Goal: Task Accomplishment & Management: Manage account settings

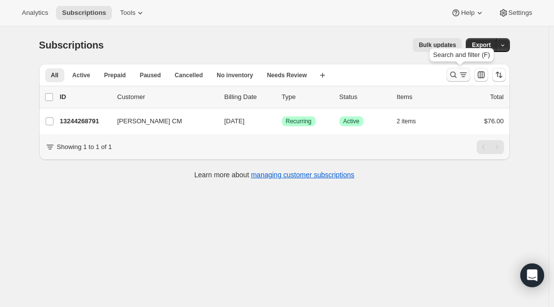
click at [451, 81] on button "Search and filter results" at bounding box center [458, 75] width 24 height 14
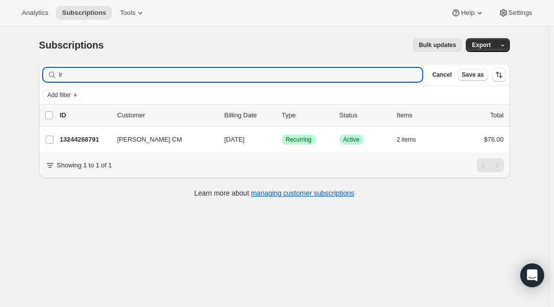
type input "i"
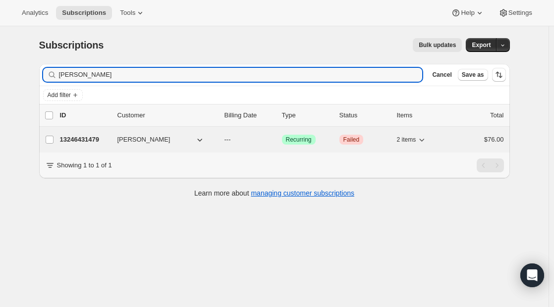
type input "[PERSON_NAME]"
click at [132, 137] on span "[PERSON_NAME]" at bounding box center [143, 140] width 53 height 10
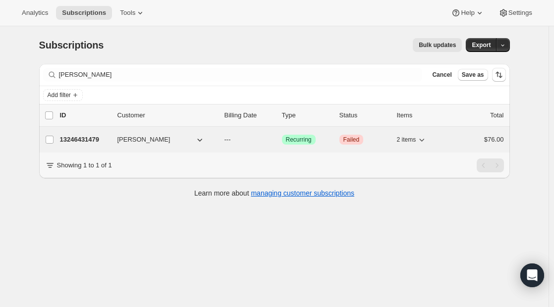
click at [155, 145] on div "13246431479 [PERSON_NAME] --- Success Recurring Critical Failed 2 items $76.00" at bounding box center [282, 140] width 444 height 14
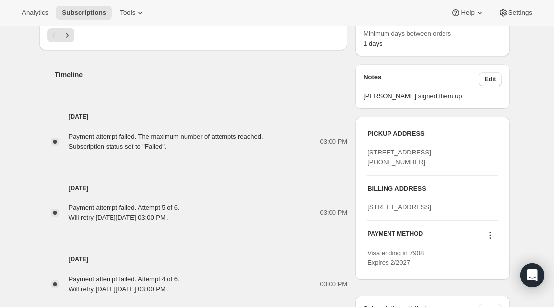
scroll to position [503, 0]
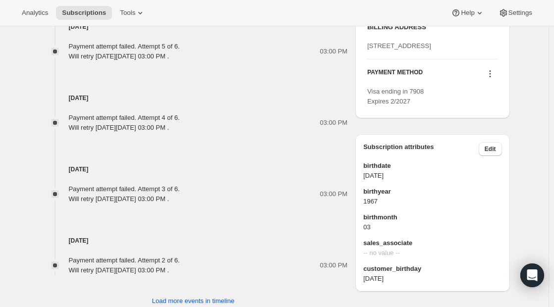
click at [491, 72] on icon at bounding box center [489, 70] width 1 height 1
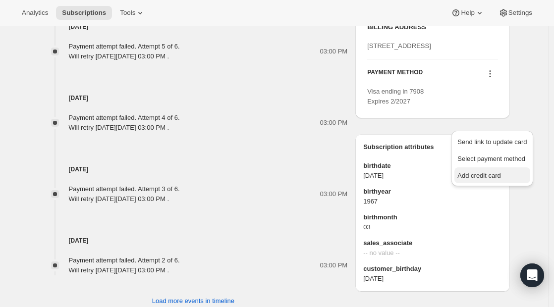
click at [487, 172] on span "Add credit card" at bounding box center [478, 175] width 43 height 7
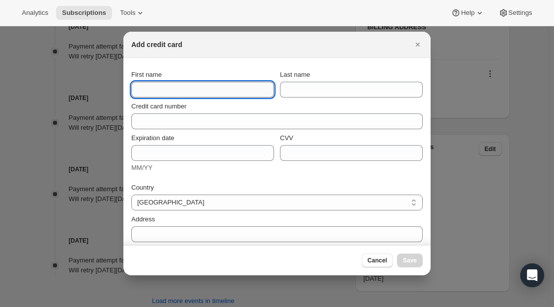
click at [188, 86] on input "First name" at bounding box center [202, 90] width 143 height 16
type input "i"
type input "[PERSON_NAME]"
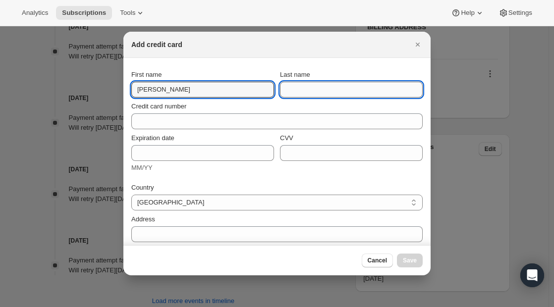
click at [296, 87] on input "Last name" at bounding box center [351, 90] width 143 height 16
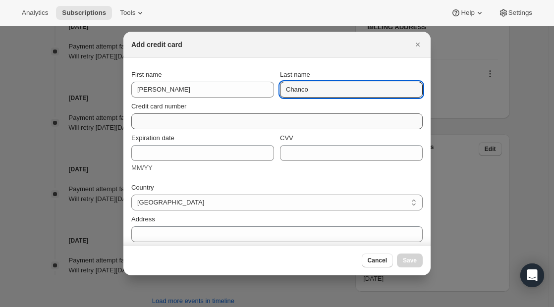
type input "Chanco"
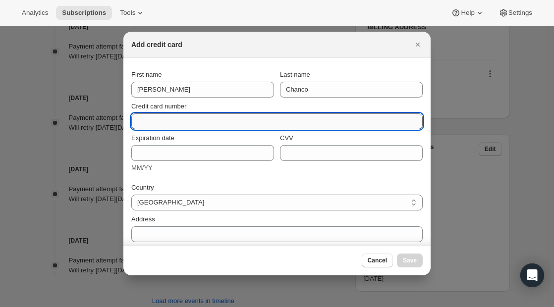
click at [229, 120] on input "Credit card number" at bounding box center [272, 121] width 283 height 16
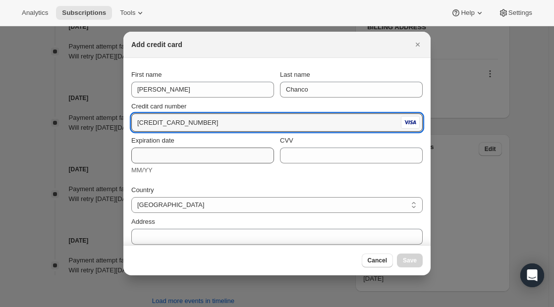
type input "[CREDIT_CARD_NUMBER]"
click at [191, 155] on input "Expiration date" at bounding box center [202, 156] width 143 height 16
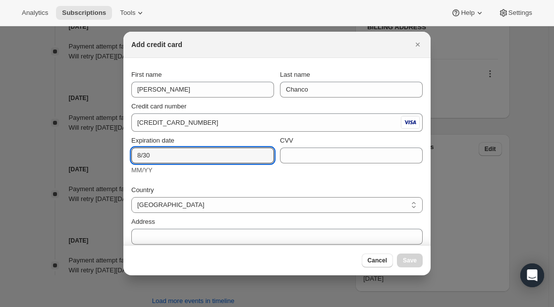
click at [303, 146] on div "CVV" at bounding box center [351, 150] width 143 height 28
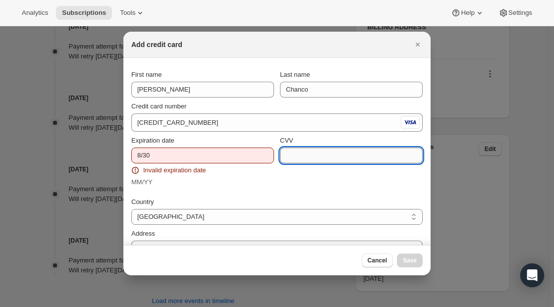
click at [290, 158] on input "CVV" at bounding box center [351, 156] width 143 height 16
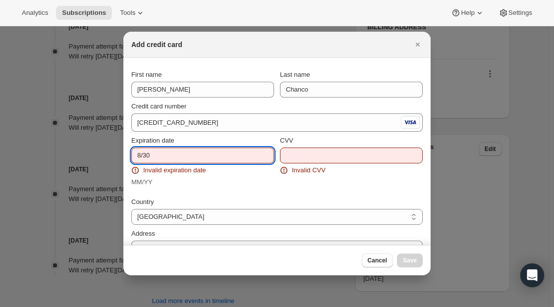
click at [138, 155] on input "8/30" at bounding box center [202, 156] width 143 height 16
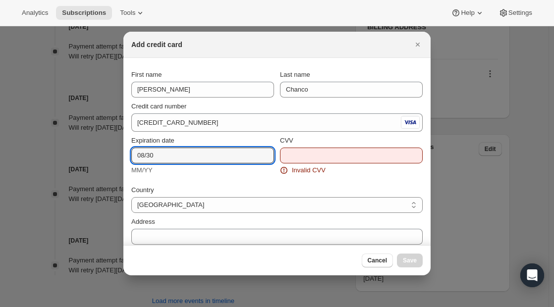
type input "08/30"
click at [311, 149] on input "CVV" at bounding box center [351, 156] width 143 height 16
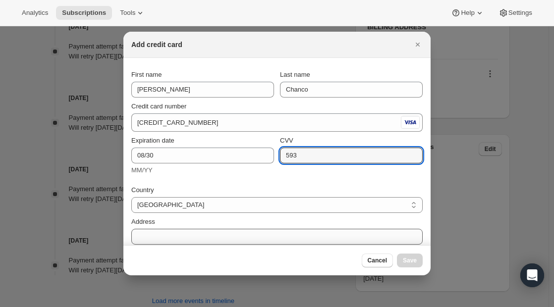
type input "593"
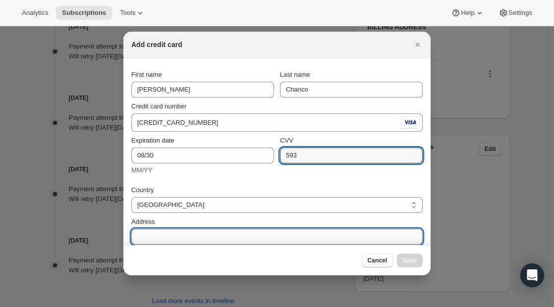
click at [167, 232] on input "Address" at bounding box center [276, 237] width 291 height 16
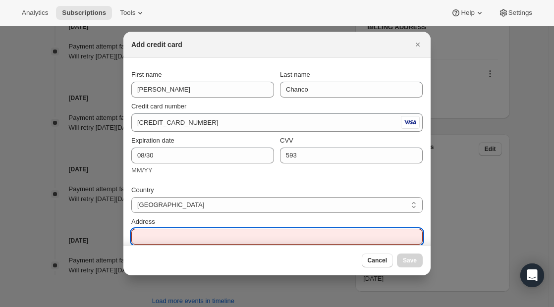
click at [338, 284] on div at bounding box center [277, 153] width 554 height 307
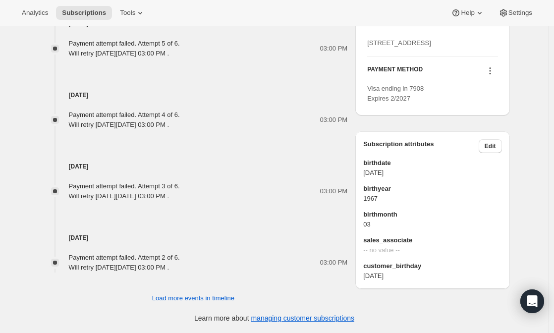
scroll to position [539, 0]
click at [487, 76] on button at bounding box center [490, 70] width 16 height 11
click at [484, 169] on span "Add credit card" at bounding box center [478, 172] width 43 height 7
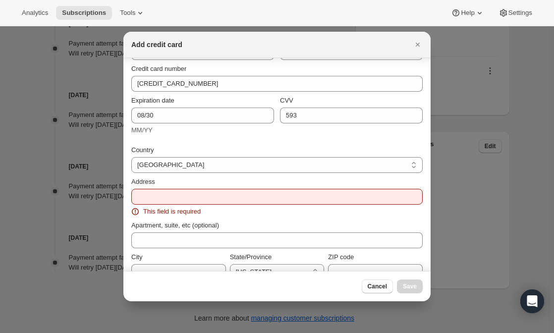
scroll to position [37, 0]
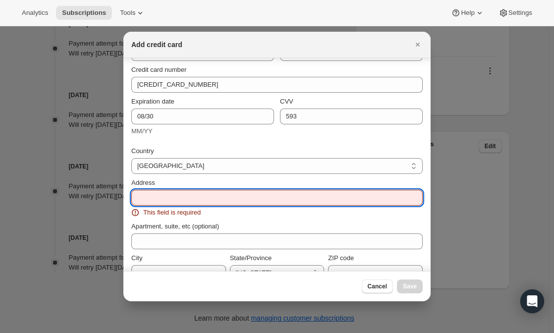
click at [184, 200] on input "Address" at bounding box center [276, 198] width 291 height 16
click at [172, 199] on input "Address" at bounding box center [276, 198] width 291 height 16
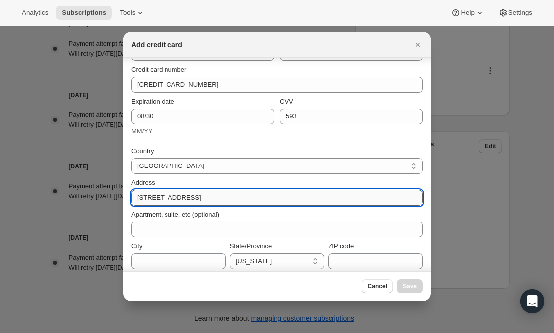
type input "[STREET_ADDRESS]"
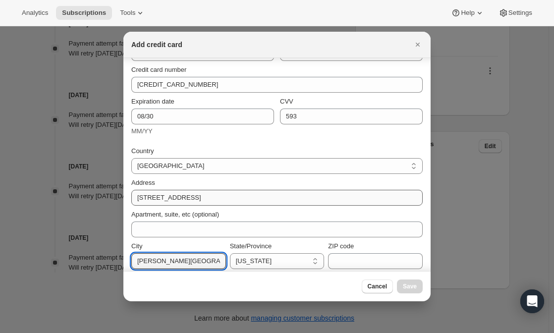
type input "[PERSON_NAME][GEOGRAPHIC_DATA]"
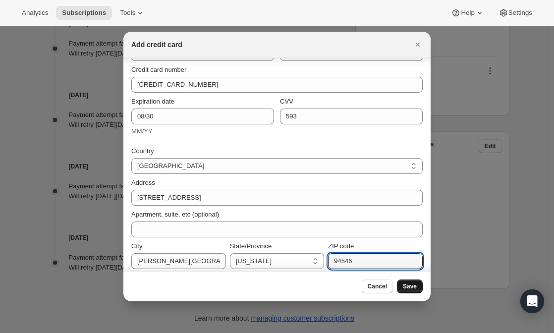
type input "94546"
click at [411, 285] on span "Save" at bounding box center [410, 286] width 14 height 8
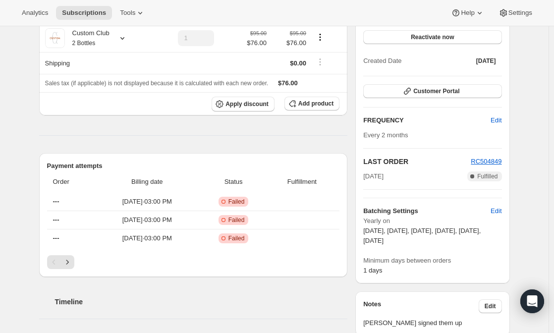
scroll to position [0, 0]
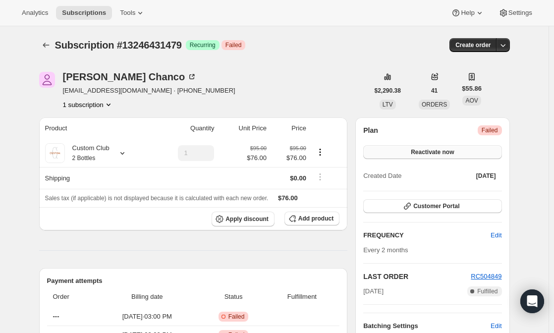
click at [438, 151] on span "Reactivate now" at bounding box center [432, 152] width 43 height 8
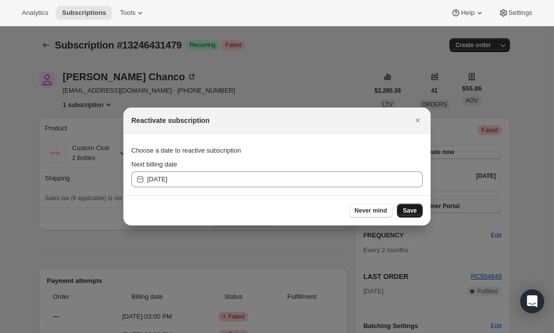
click at [413, 216] on button "Save" at bounding box center [410, 211] width 26 height 14
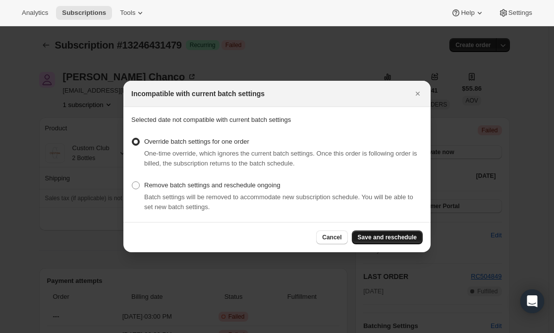
click at [379, 243] on button "Save and reschedule" at bounding box center [387, 237] width 71 height 14
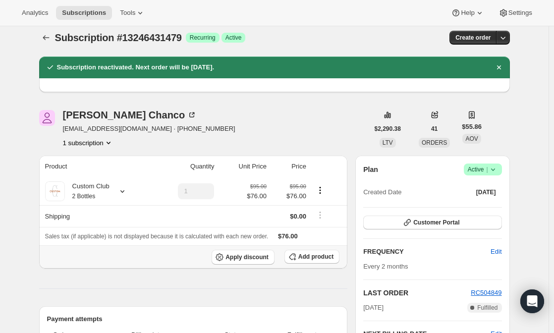
scroll to position [7, 0]
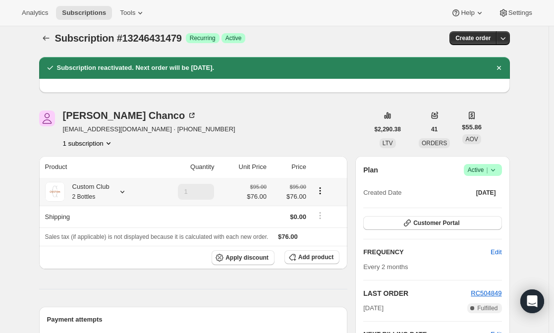
click at [98, 198] on div "Custom Club 2 Bottles" at bounding box center [87, 192] width 45 height 20
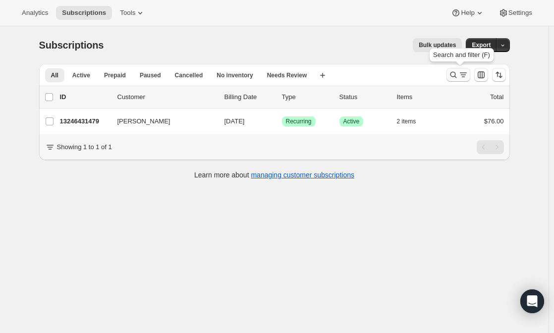
click at [454, 72] on icon "Search and filter results" at bounding box center [453, 75] width 10 height 10
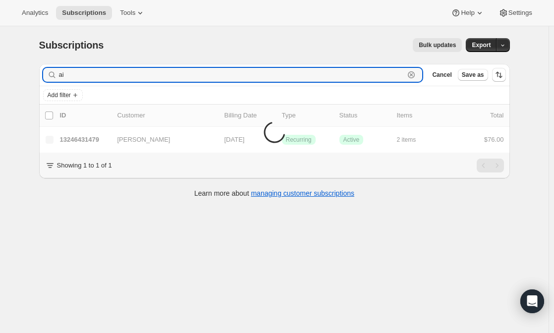
type input "a"
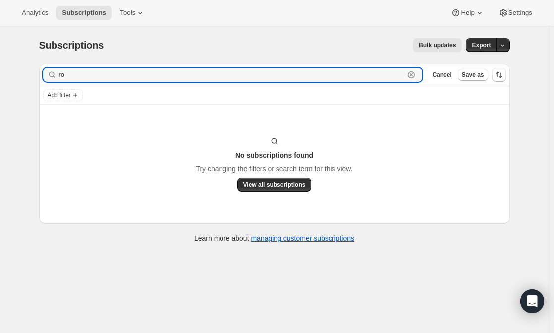
type input "r"
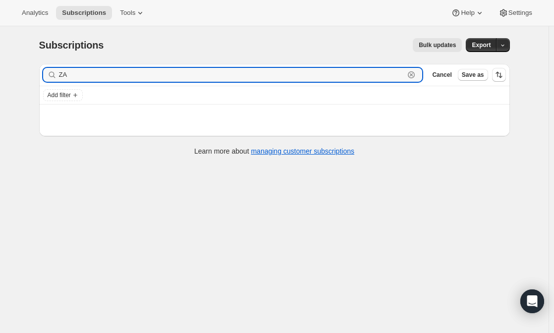
type input "Z"
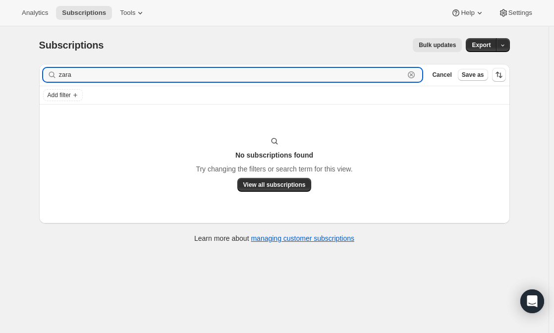
type input "zara"
